Goal: Navigation & Orientation: Find specific page/section

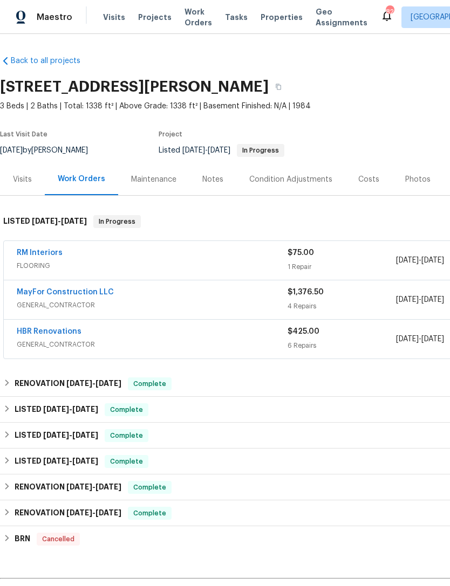
click at [20, 131] on span "Last Visit Date" at bounding box center [23, 134] width 47 height 6
click at [22, 141] on div "Last Visit Date" at bounding box center [50, 137] width 101 height 13
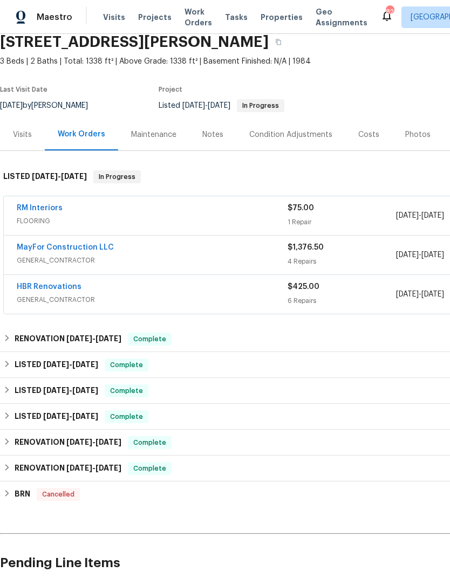
scroll to position [45, 0]
click at [20, 138] on div "Visits" at bounding box center [22, 134] width 19 height 11
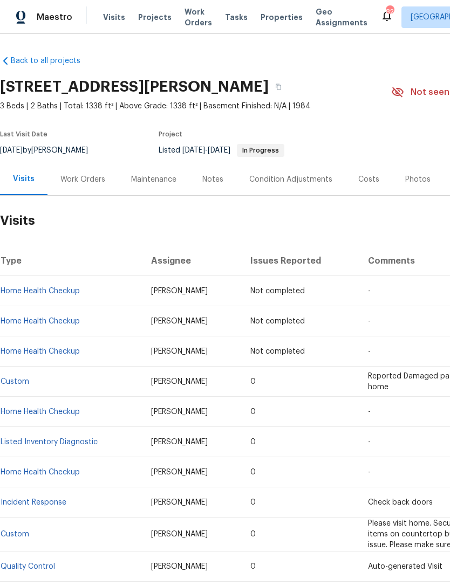
click at [83, 181] on div "Work Orders" at bounding box center [82, 179] width 45 height 11
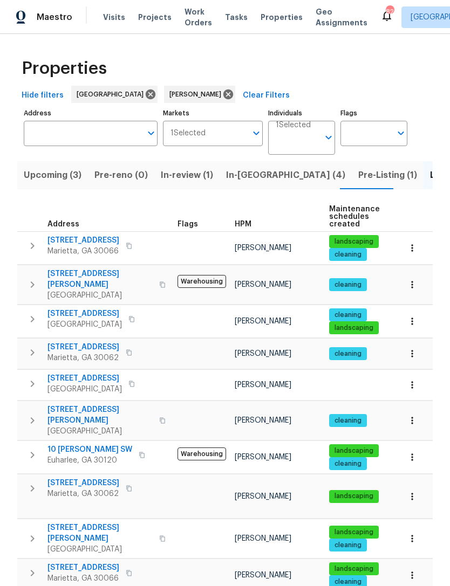
click at [252, 168] on span "In-[GEOGRAPHIC_DATA] (4)" at bounding box center [285, 175] width 119 height 15
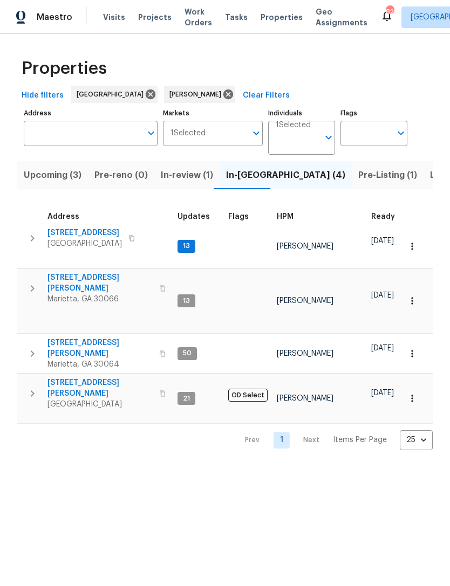
click at [216, 409] on div "Properties Hide filters Atlanta Kenroy Hoilett Clear Filters Address Address Ma…" at bounding box center [225, 251] width 450 height 434
click at [95, 272] on span "4108 Christacy Way" at bounding box center [99, 283] width 105 height 22
click at [106, 231] on span "[STREET_ADDRESS]" at bounding box center [84, 233] width 74 height 11
click at [92, 338] on span "3526 W Hampton Dr NW" at bounding box center [99, 349] width 105 height 22
click at [76, 378] on span "314 Jackson St" at bounding box center [99, 389] width 105 height 22
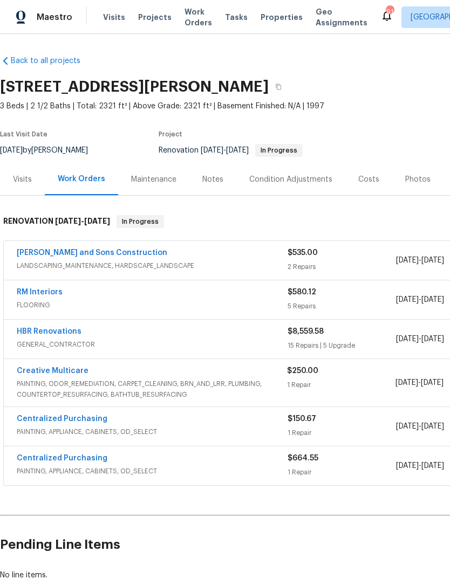
scroll to position [-1, -2]
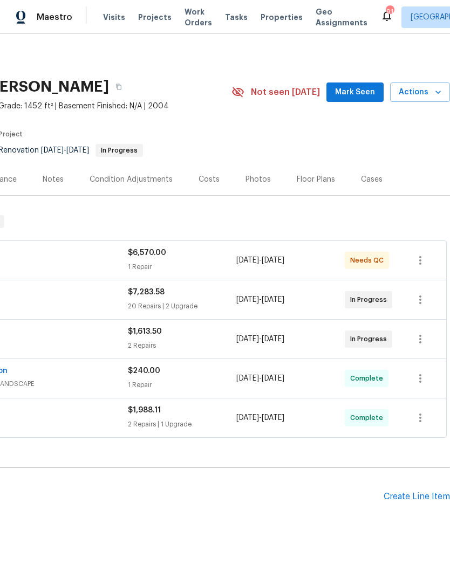
click at [371, 92] on span "Mark Seen" at bounding box center [355, 92] width 40 height 13
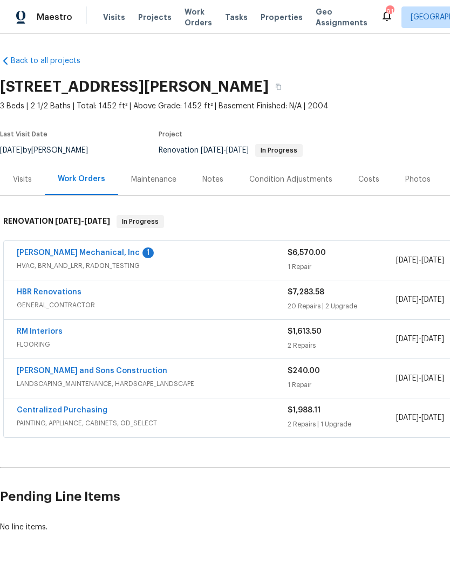
click at [74, 256] on link "JH Martin Mechanical, Inc" at bounding box center [78, 253] width 123 height 8
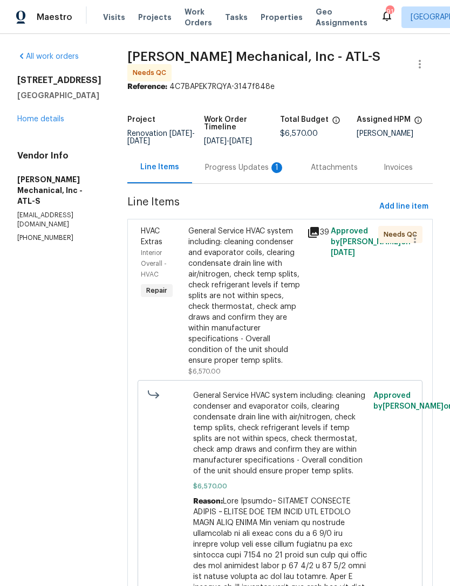
click at [237, 163] on div "Progress Updates 1" at bounding box center [245, 167] width 80 height 11
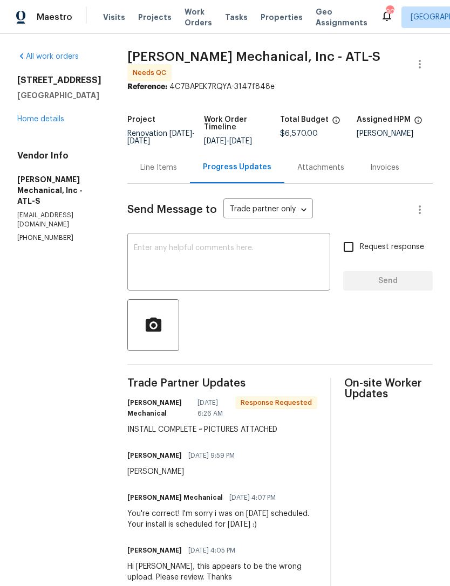
click at [162, 171] on div "Line Items" at bounding box center [158, 167] width 37 height 11
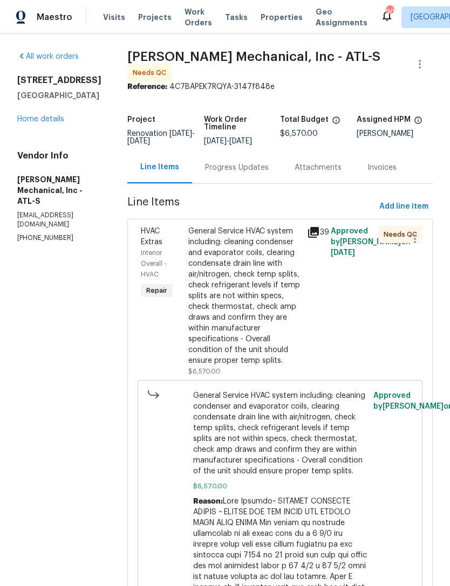
click at [178, 239] on div "HVAC Extras" at bounding box center [161, 237] width 41 height 22
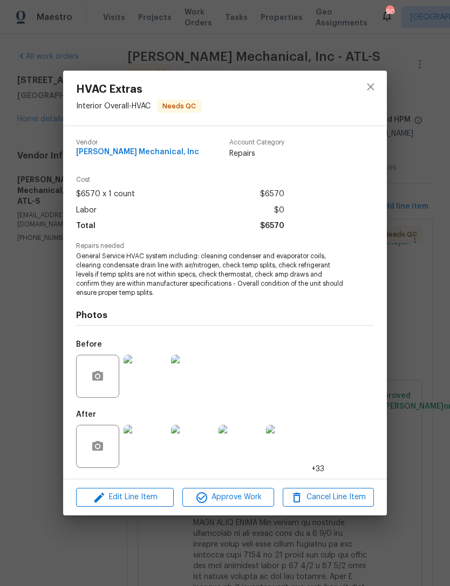
click at [153, 450] on img at bounding box center [145, 446] width 43 height 43
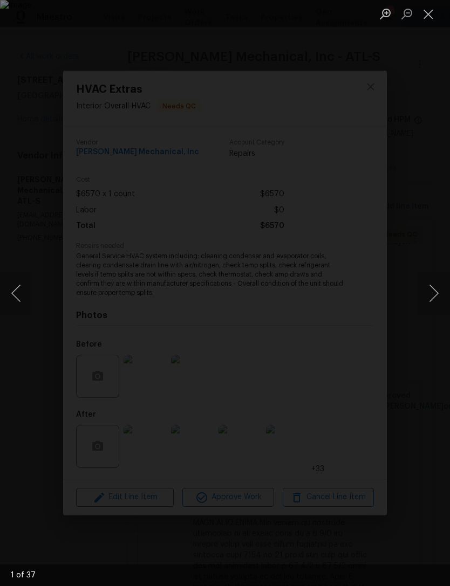
click at [422, 293] on button "Next image" at bounding box center [433, 293] width 32 height 43
click at [427, 296] on button "Next image" at bounding box center [433, 293] width 32 height 43
click at [429, 294] on button "Next image" at bounding box center [433, 293] width 32 height 43
click at [427, 293] on button "Next image" at bounding box center [433, 293] width 32 height 43
click at [428, 295] on button "Next image" at bounding box center [433, 293] width 32 height 43
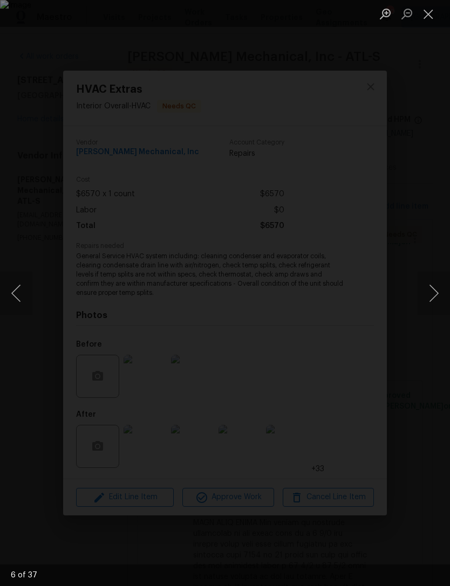
click at [430, 294] on button "Next image" at bounding box center [433, 293] width 32 height 43
click at [424, 295] on button "Next image" at bounding box center [433, 293] width 32 height 43
click at [419, 295] on button "Next image" at bounding box center [433, 293] width 32 height 43
click at [427, 293] on button "Next image" at bounding box center [433, 293] width 32 height 43
click at [430, 294] on button "Next image" at bounding box center [433, 293] width 32 height 43
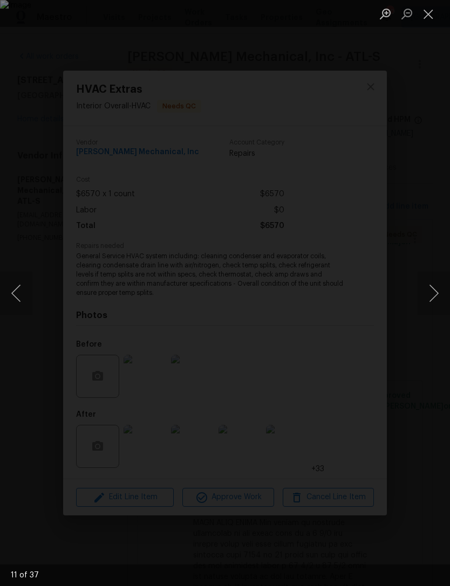
click at [424, 294] on button "Next image" at bounding box center [433, 293] width 32 height 43
click at [427, 293] on button "Next image" at bounding box center [433, 293] width 32 height 43
click at [429, 294] on button "Next image" at bounding box center [433, 293] width 32 height 43
click at [437, 21] on button "Close lightbox" at bounding box center [428, 13] width 22 height 19
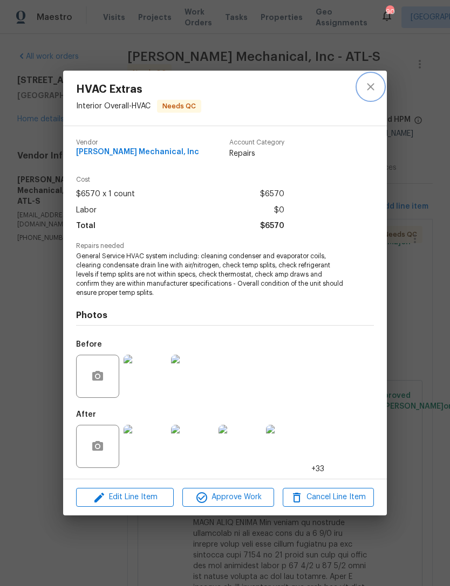
click at [371, 93] on icon "close" at bounding box center [370, 86] width 13 height 13
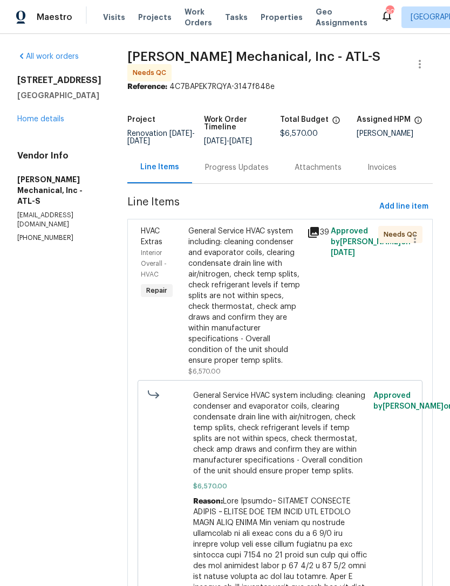
click at [53, 121] on link "Home details" at bounding box center [40, 119] width 47 height 8
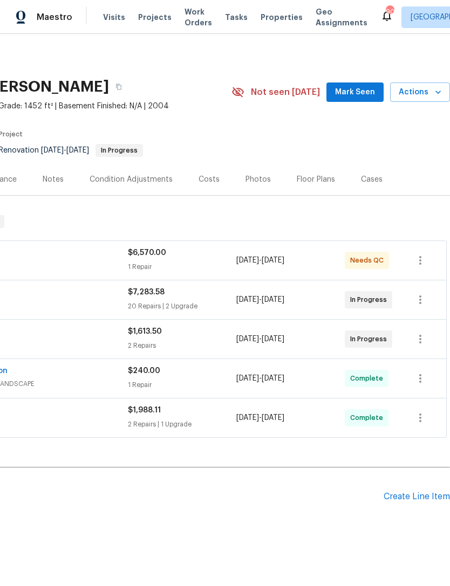
scroll to position [0, 160]
click at [364, 92] on span "Mark Seen" at bounding box center [355, 92] width 40 height 13
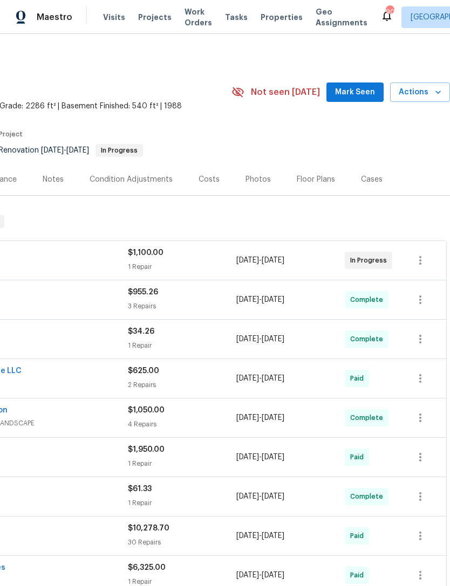
scroll to position [0, 160]
click at [355, 94] on span "Mark Seen" at bounding box center [355, 92] width 40 height 13
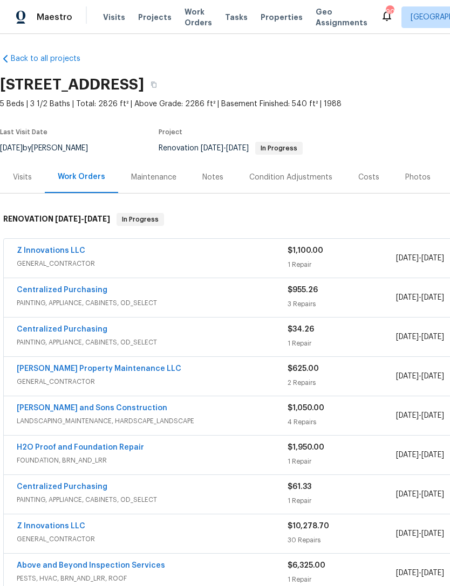
scroll to position [2, 0]
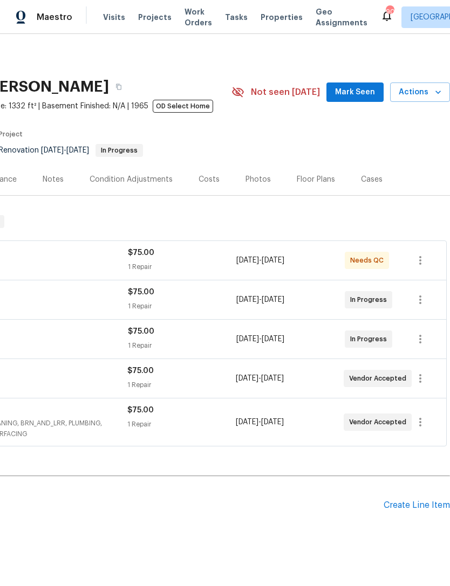
scroll to position [0, 160]
click at [356, 99] on button "Mark Seen" at bounding box center [354, 93] width 57 height 20
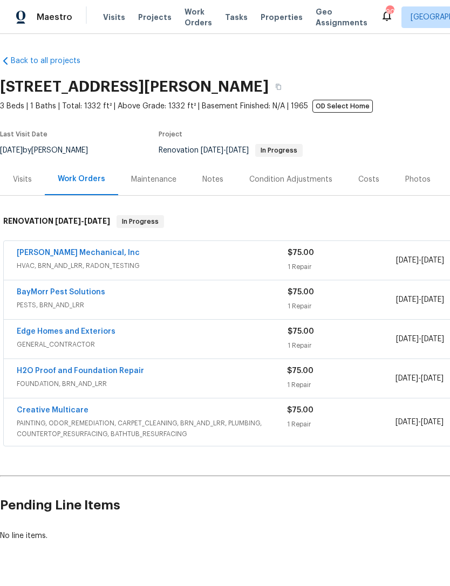
scroll to position [0, 0]
click at [25, 183] on div "Visits" at bounding box center [22, 179] width 19 height 11
